Goal: Navigation & Orientation: Understand site structure

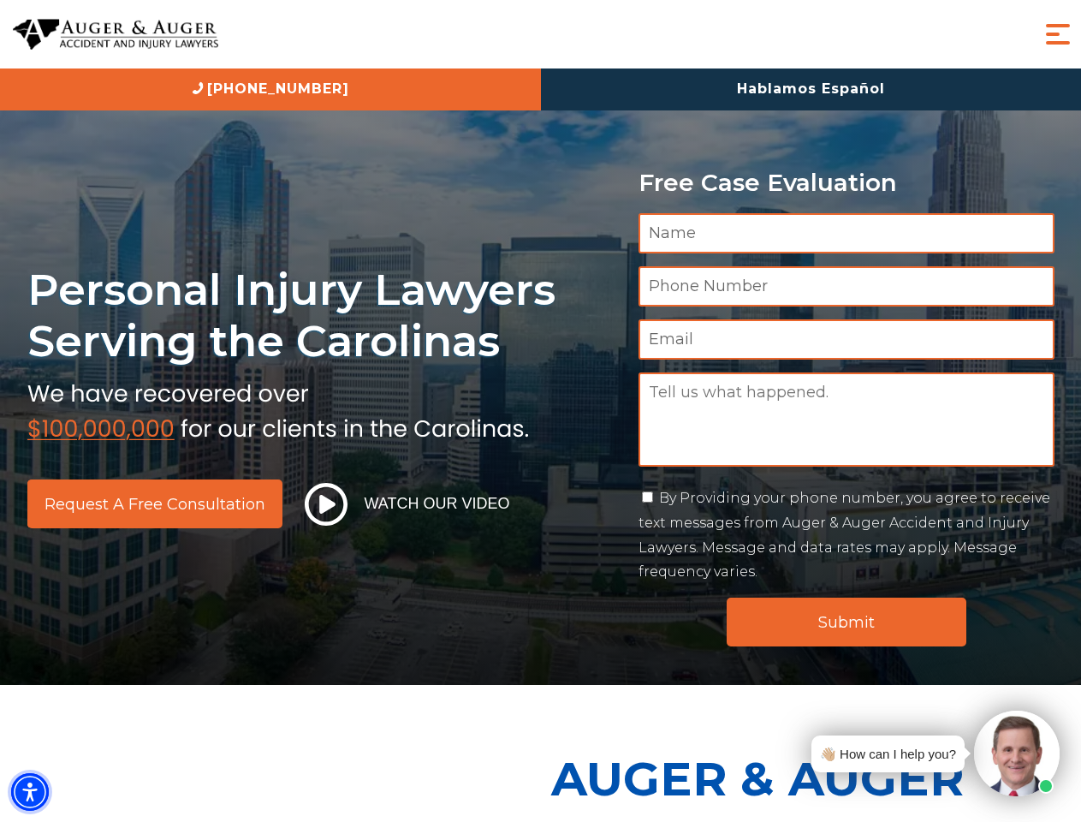
click at [30, 792] on img "Accessibility Menu" at bounding box center [30, 792] width 38 height 38
